Goal: Information Seeking & Learning: Check status

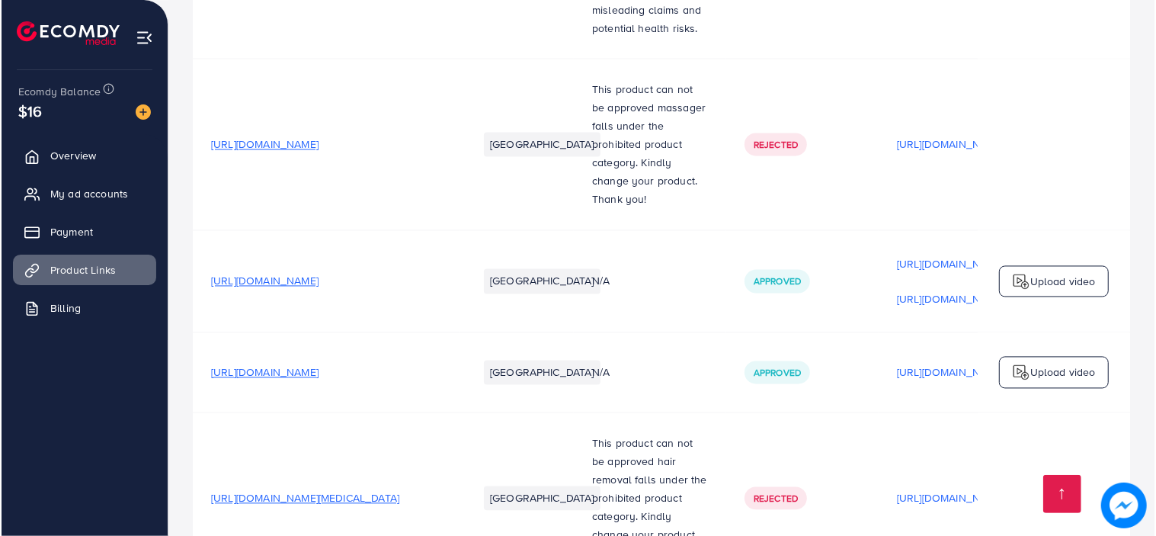
scroll to position [0, 346]
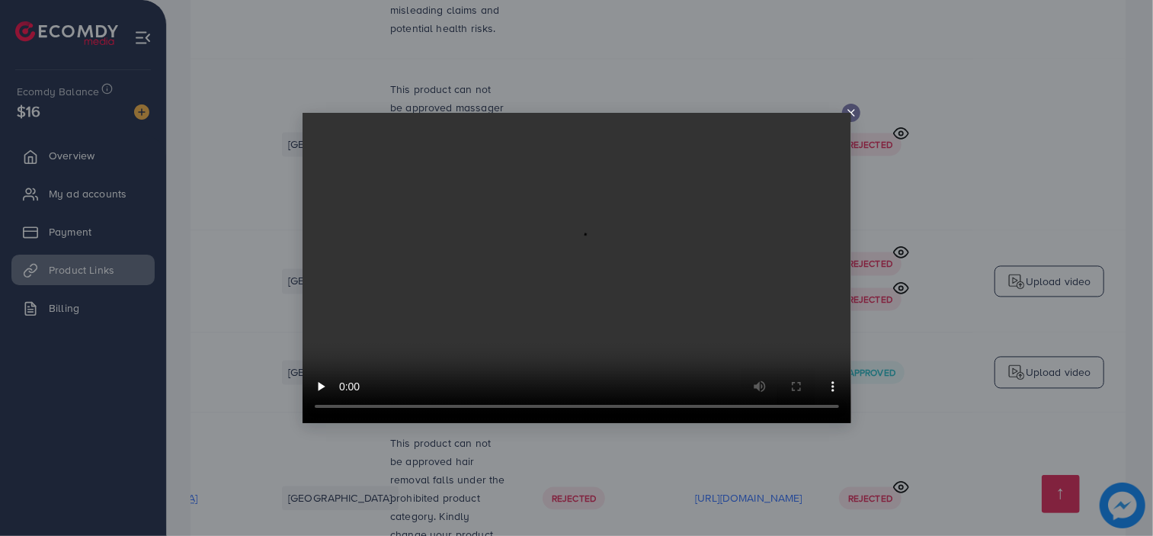
scroll to position [0, 345]
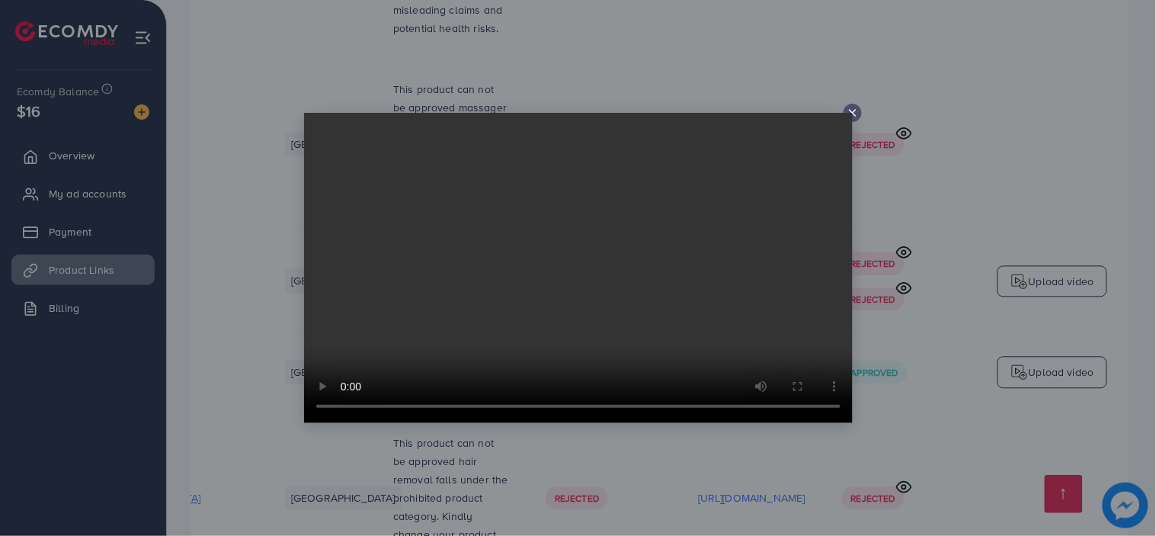
click at [851, 113] on video at bounding box center [578, 268] width 549 height 310
click at [850, 111] on icon at bounding box center [853, 113] width 12 height 12
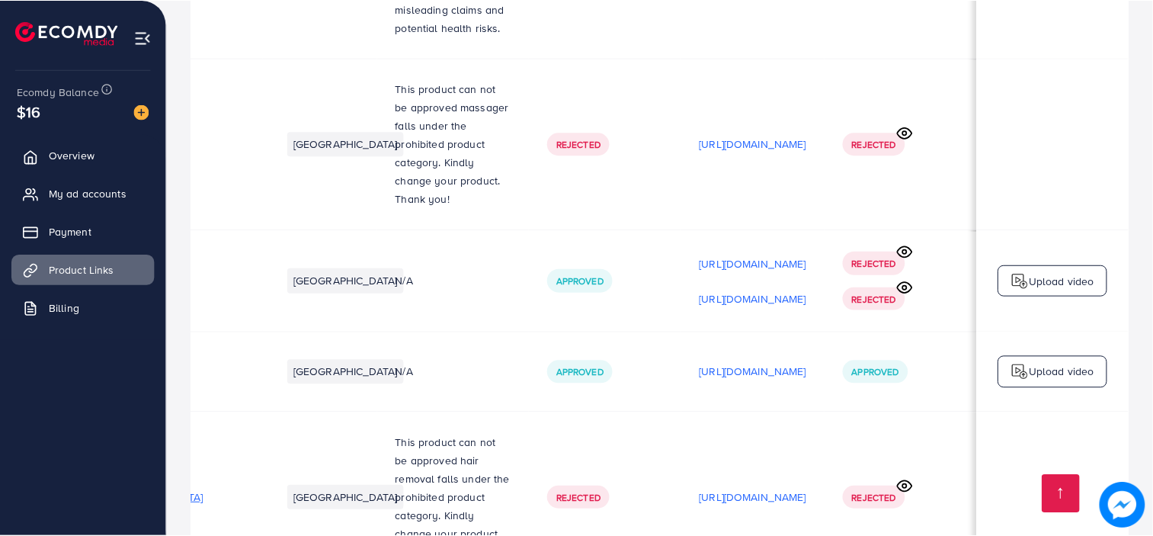
scroll to position [0, 343]
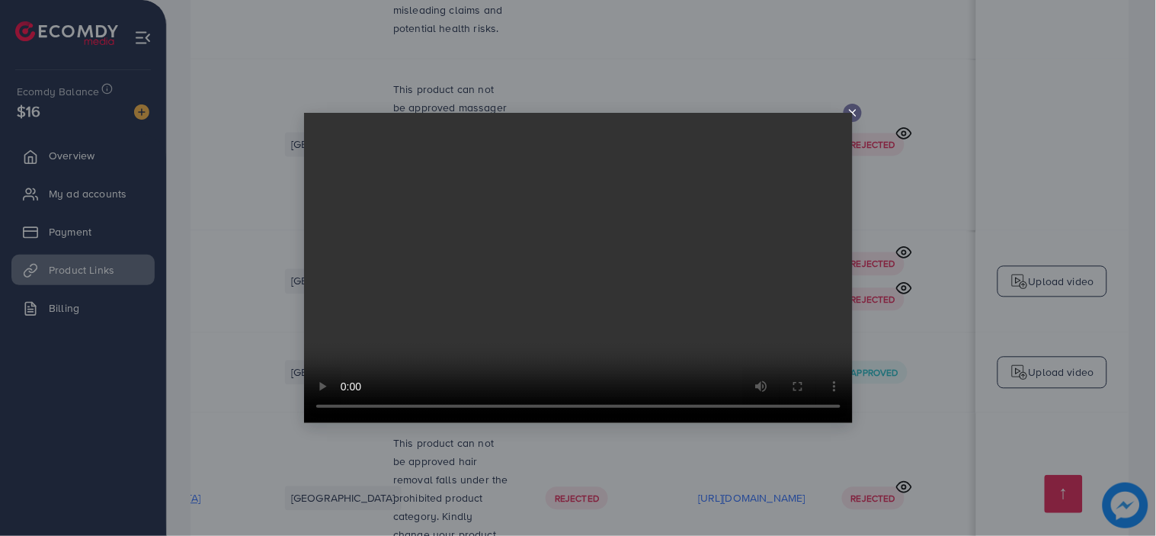
click at [850, 114] on video at bounding box center [578, 268] width 549 height 310
click at [851, 107] on icon at bounding box center [853, 113] width 12 height 12
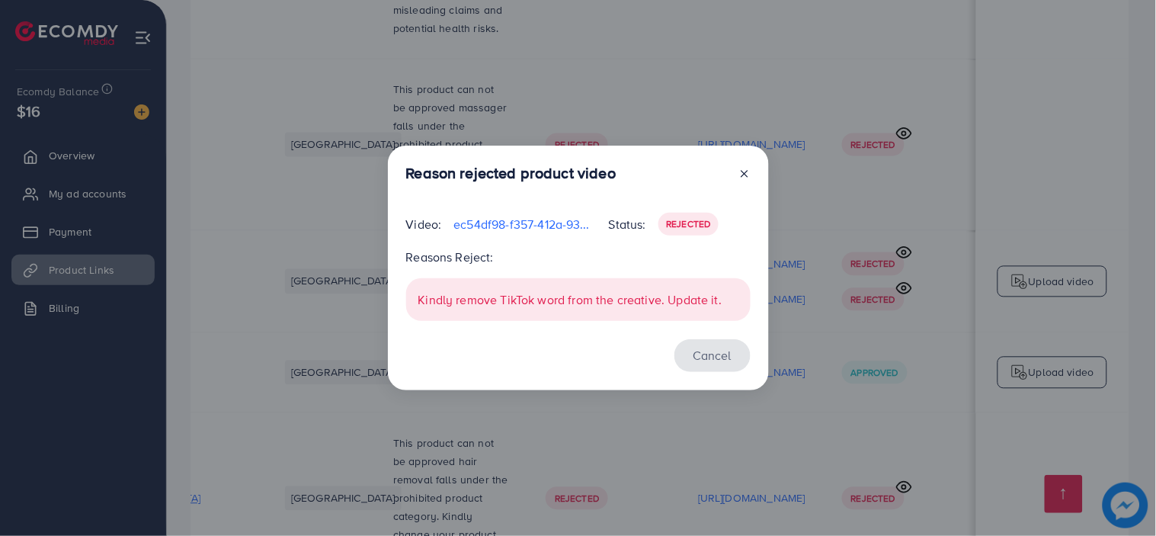
click at [712, 360] on button "Cancel" at bounding box center [712, 355] width 76 height 33
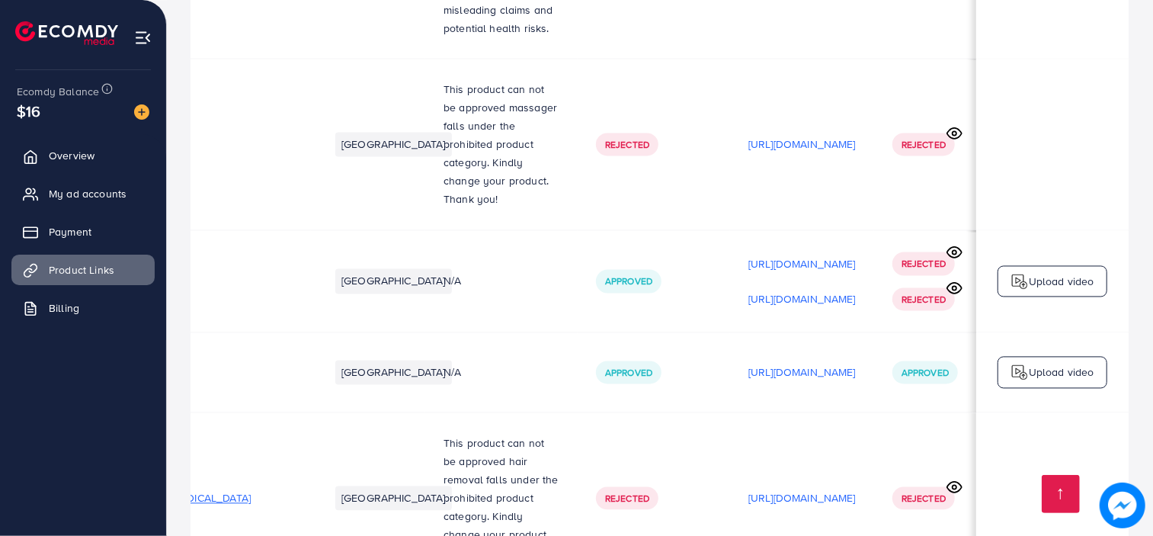
scroll to position [0, 0]
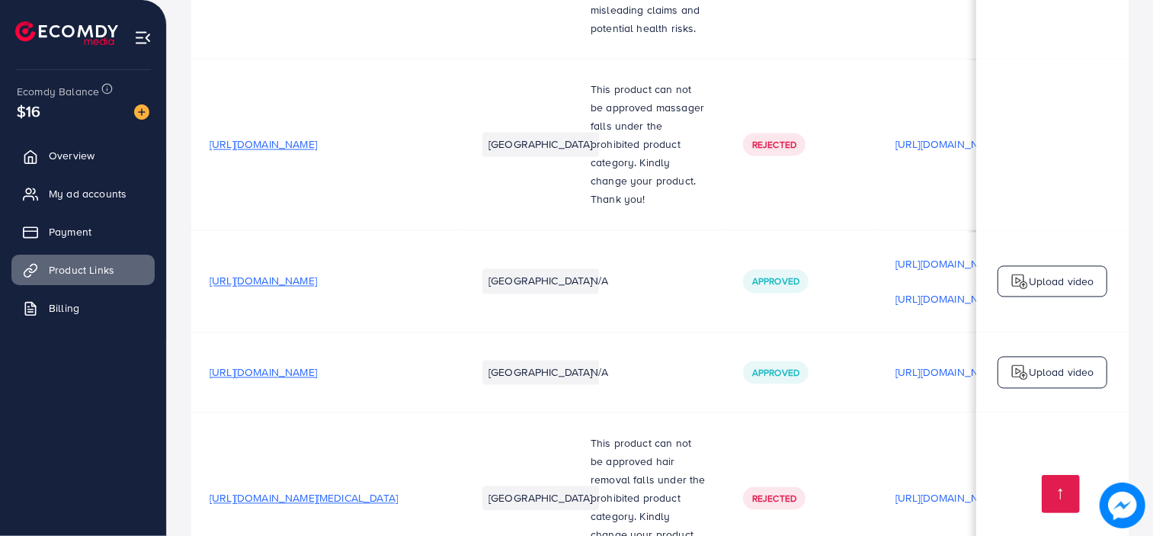
click at [73, 198] on span "My ad accounts" at bounding box center [92, 193] width 78 height 15
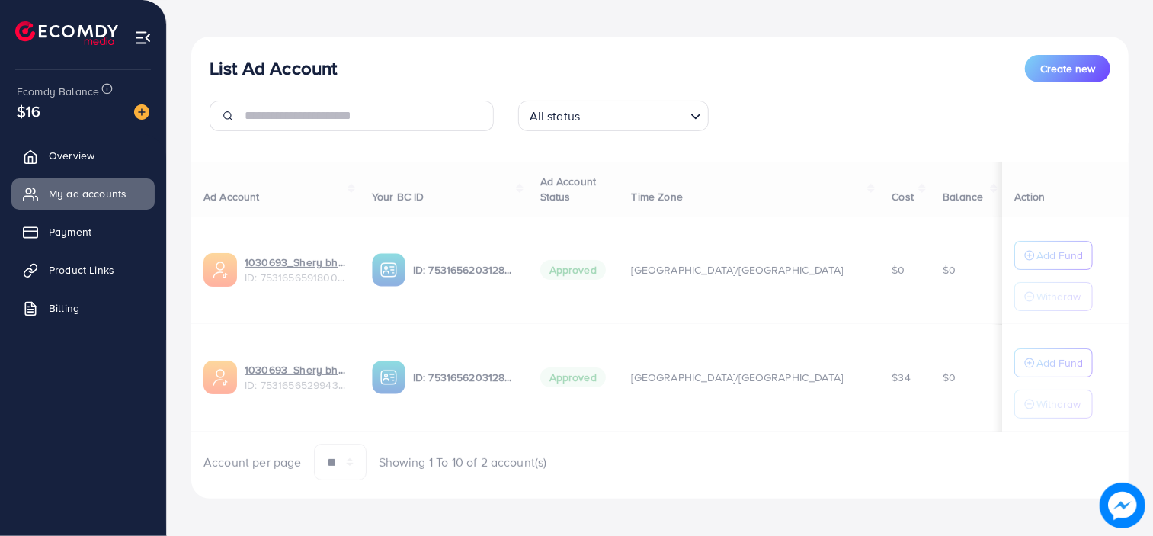
scroll to position [152, 0]
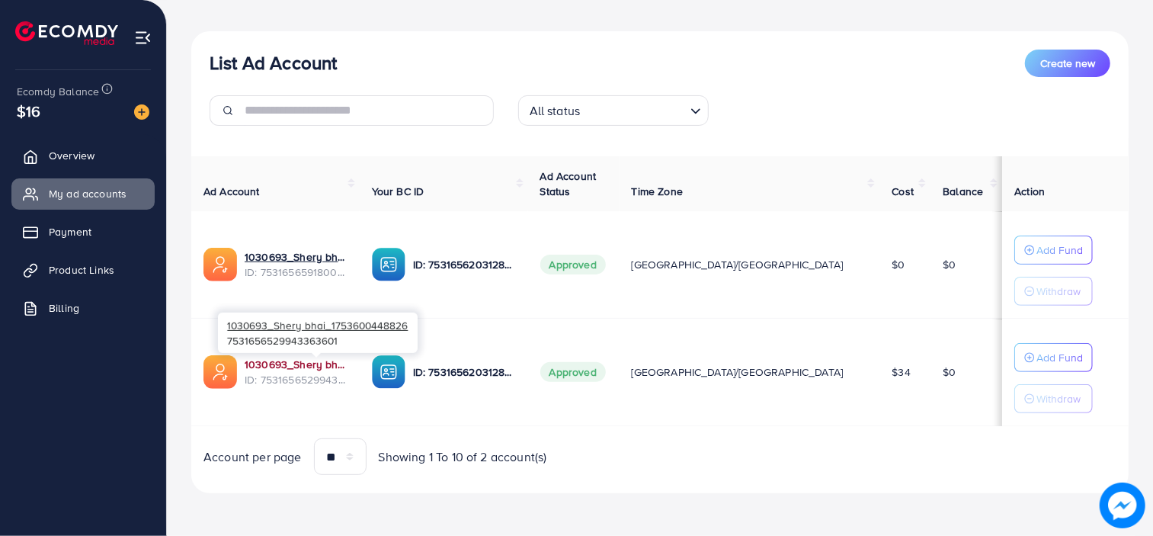
click at [325, 363] on link "1030693_Shery bhai_1753600448826" at bounding box center [296, 364] width 103 height 15
